Goal: Navigation & Orientation: Find specific page/section

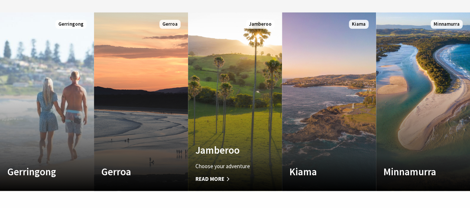
scroll to position [368, 0]
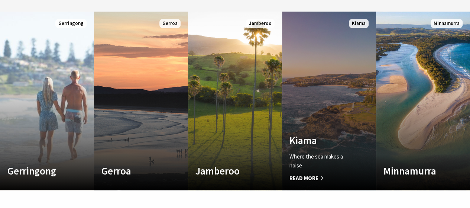
click at [347, 96] on link "Custom Image Used Kiama Where the sea makes a noise Read More Kiama" at bounding box center [329, 101] width 94 height 178
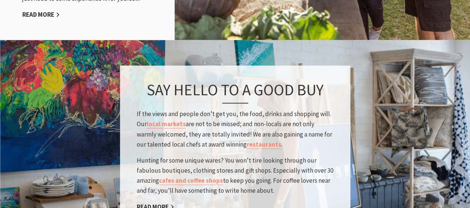
scroll to position [1110, 0]
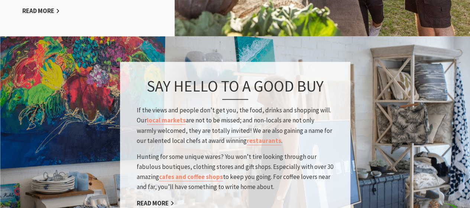
drag, startPoint x: 261, startPoint y: 126, endPoint x: 188, endPoint y: 138, distance: 73.8
click at [188, 138] on div "Say hello to a good buy If the views and people don’t get you, the food, drinks…" at bounding box center [235, 143] width 231 height 163
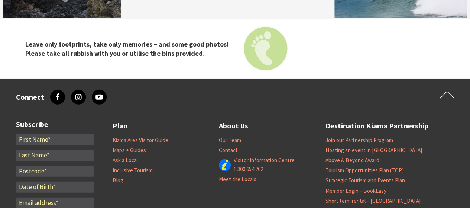
scroll to position [2411, 0]
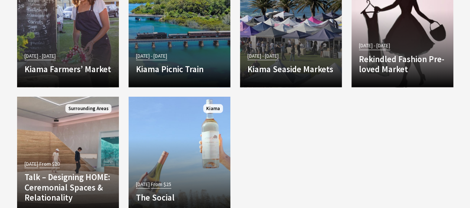
scroll to position [870, 0]
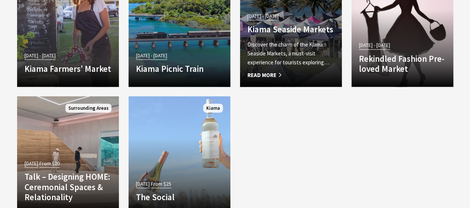
click at [264, 73] on span "Read More" at bounding box center [291, 75] width 87 height 9
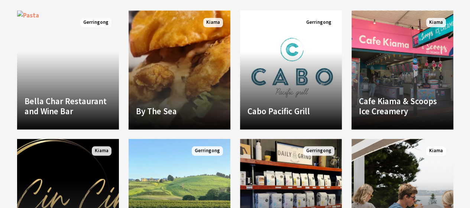
scroll to position [377, 0]
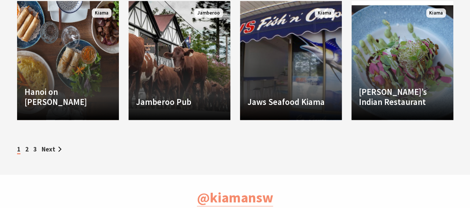
scroll to position [772, 0]
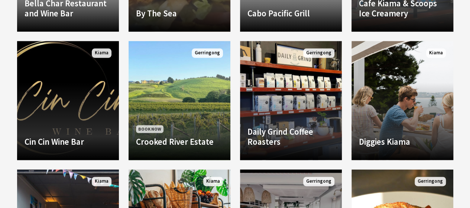
scroll to position [468, 0]
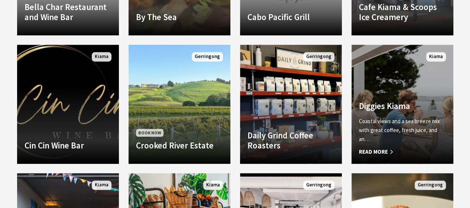
click at [380, 78] on link "Another Image Used Diggies Kiama Coastal views and a sea breeze mix with great …" at bounding box center [403, 104] width 102 height 119
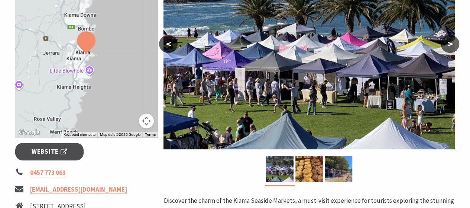
scroll to position [180, 0]
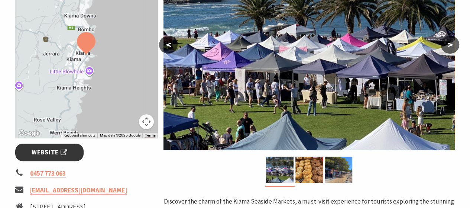
click at [54, 151] on span "Website" at bounding box center [50, 152] width 36 height 10
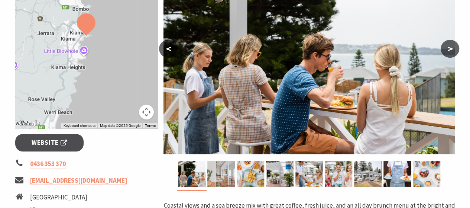
scroll to position [176, 0]
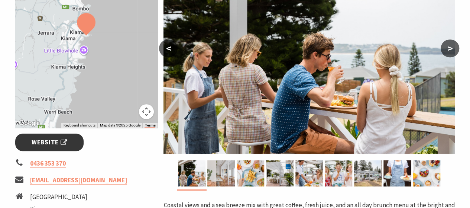
click at [67, 139] on span "Website" at bounding box center [50, 142] width 36 height 10
